Goal: Task Accomplishment & Management: Use online tool/utility

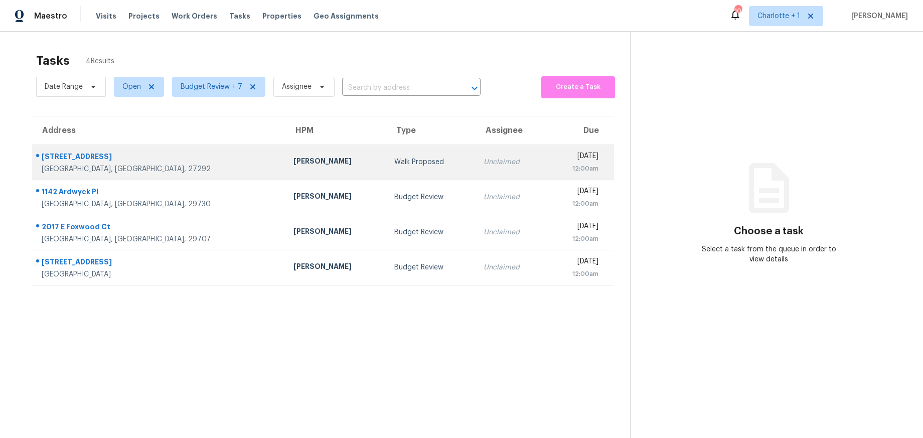
click at [293, 160] on div "[PERSON_NAME]" at bounding box center [335, 162] width 85 height 13
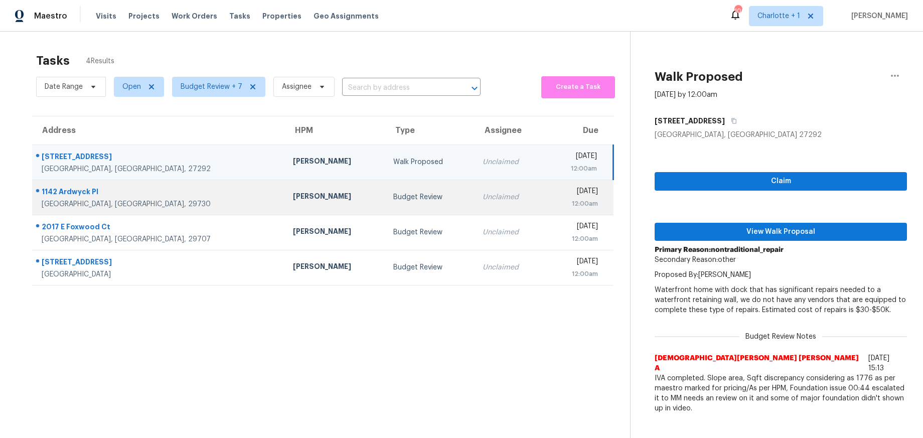
click at [285, 201] on td "[PERSON_NAME]" at bounding box center [335, 197] width 100 height 35
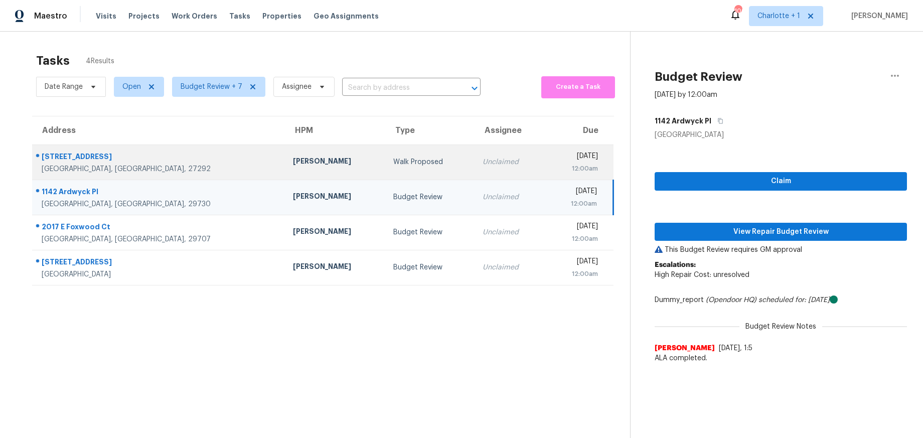
click at [293, 163] on div "[PERSON_NAME]" at bounding box center [335, 162] width 84 height 13
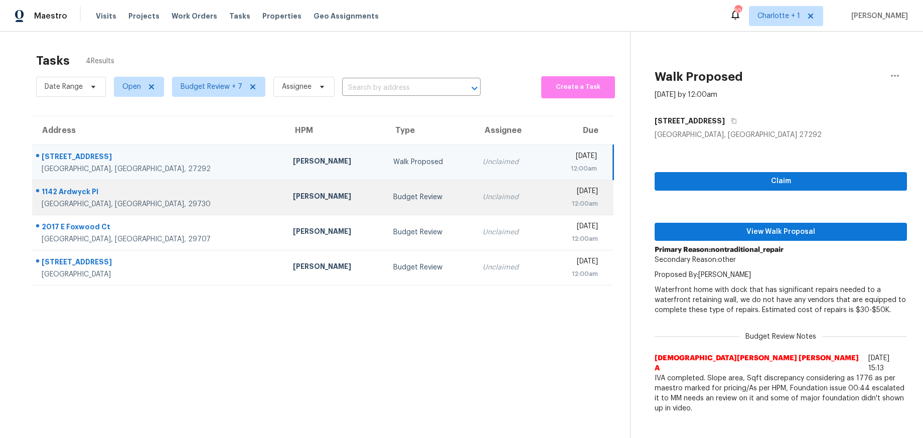
click at [293, 192] on div "[PERSON_NAME]" at bounding box center [335, 197] width 84 height 13
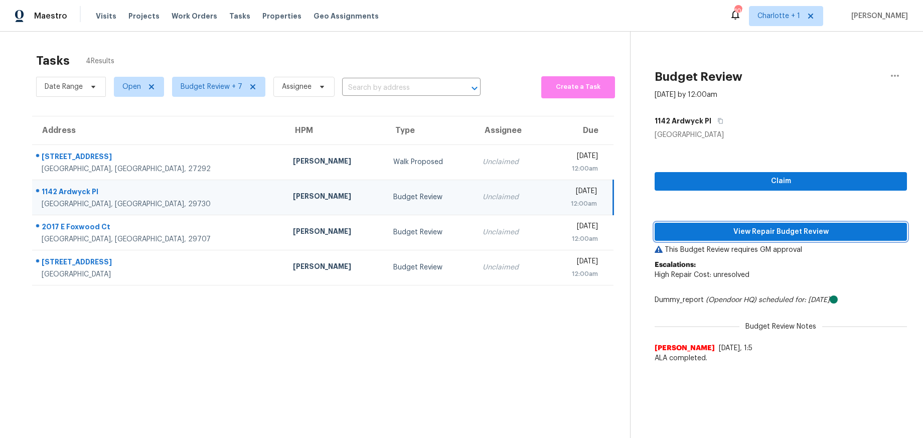
click at [761, 238] on button "View Repair Budget Review" at bounding box center [781, 232] width 252 height 19
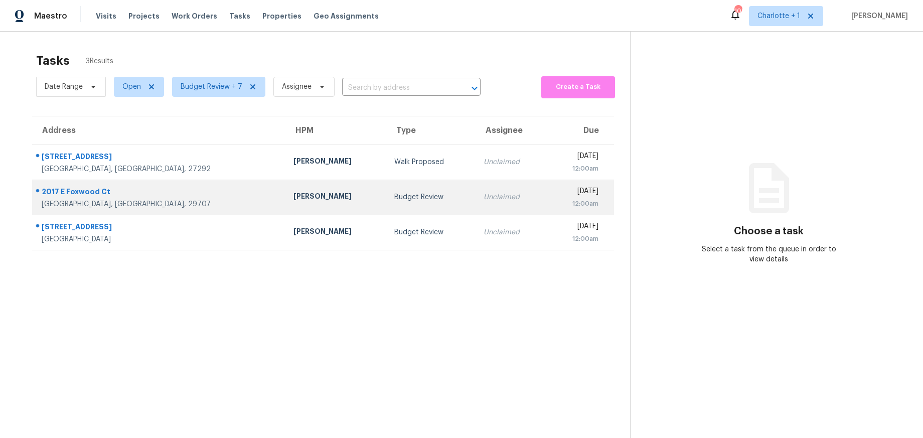
click at [287, 200] on td "[PERSON_NAME]" at bounding box center [335, 197] width 101 height 35
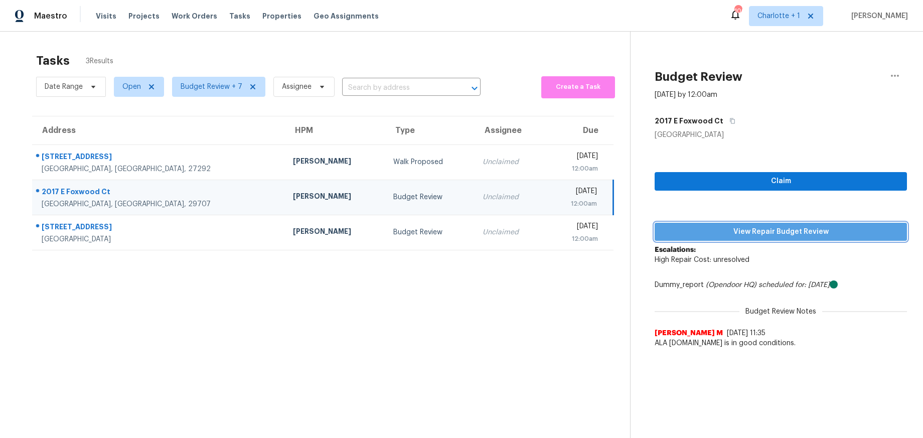
click at [766, 228] on span "View Repair Budget Review" at bounding box center [781, 232] width 236 height 13
